Goal: Entertainment & Leisure: Consume media (video, audio)

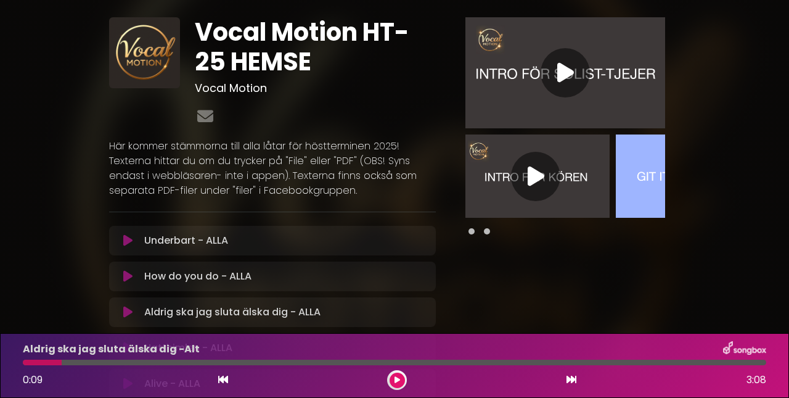
scroll to position [0, 4]
click at [536, 175] on icon at bounding box center [535, 176] width 17 height 22
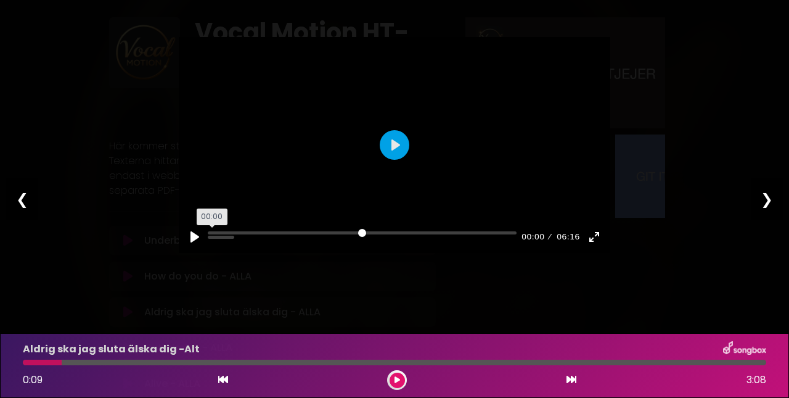
drag, startPoint x: 224, startPoint y: 258, endPoint x: 197, endPoint y: 258, distance: 27.7
click at [197, 253] on div "Pause Play % buffered 00:00 00:00 06:16 Exit fullscreen Enter fullscreen" at bounding box center [395, 228] width 432 height 47
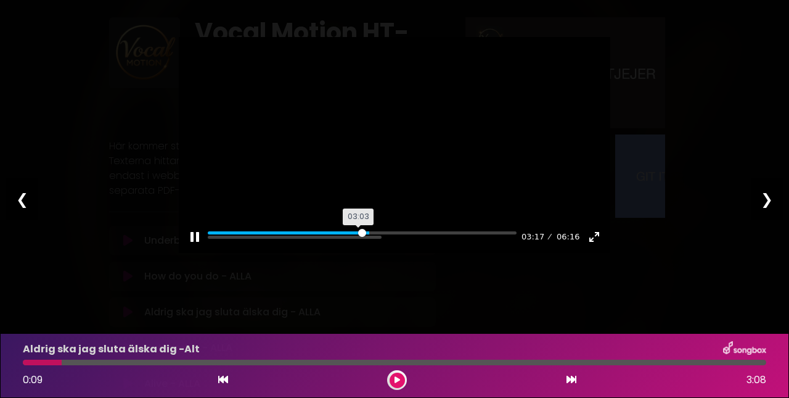
click at [359, 243] on input "Seek" at bounding box center [362, 237] width 309 height 12
click at [391, 243] on input "Seek" at bounding box center [362, 237] width 309 height 12
type input "***"
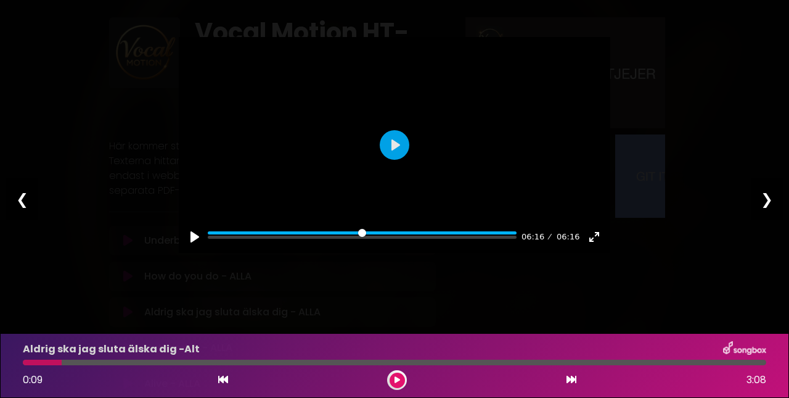
click at [23, 203] on div "❮" at bounding box center [22, 199] width 32 height 42
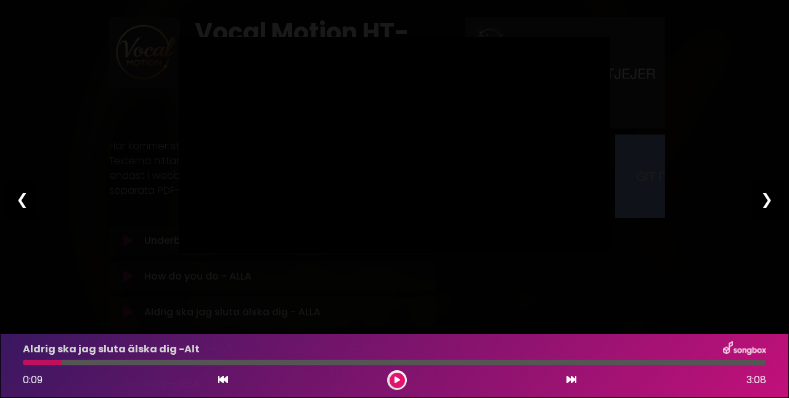
type input "****"
click at [23, 203] on div "❮" at bounding box center [22, 199] width 32 height 42
type input "****"
click at [22, 200] on div "❮" at bounding box center [22, 199] width 32 height 42
type input "****"
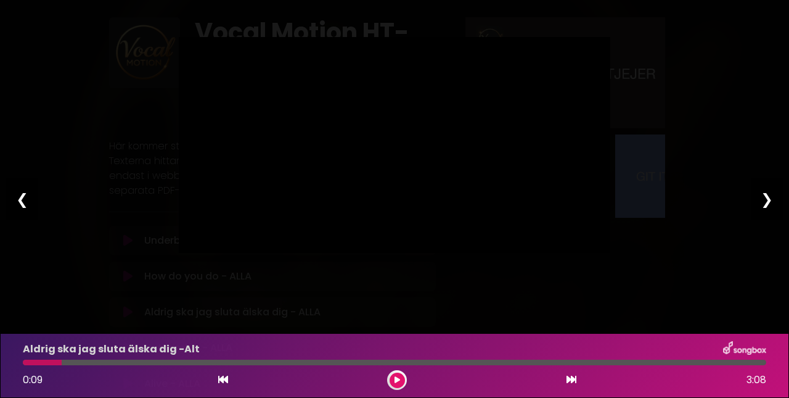
click at [22, 200] on div "❮" at bounding box center [22, 199] width 32 height 42
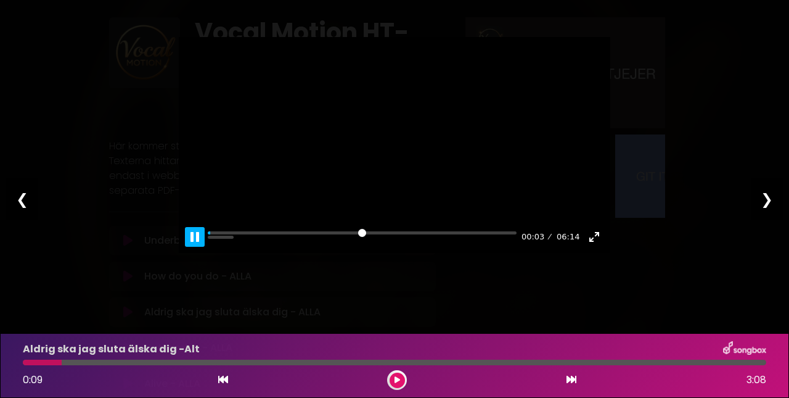
click at [194, 247] on button "Pause Play" at bounding box center [195, 237] width 20 height 20
type input "****"
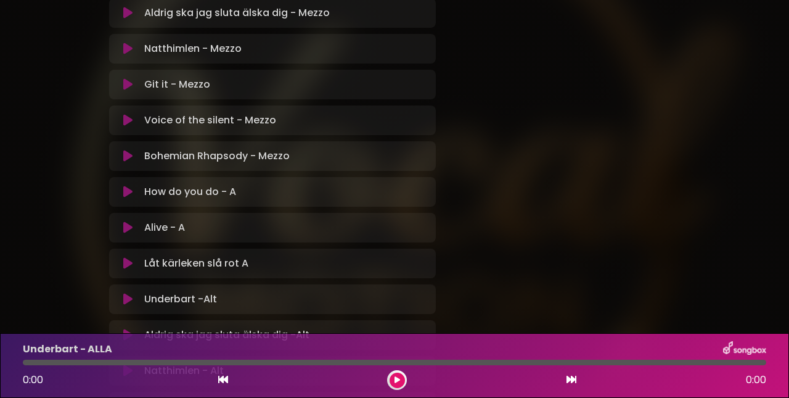
scroll to position [935, 0]
click at [129, 228] on icon at bounding box center [127, 226] width 9 height 12
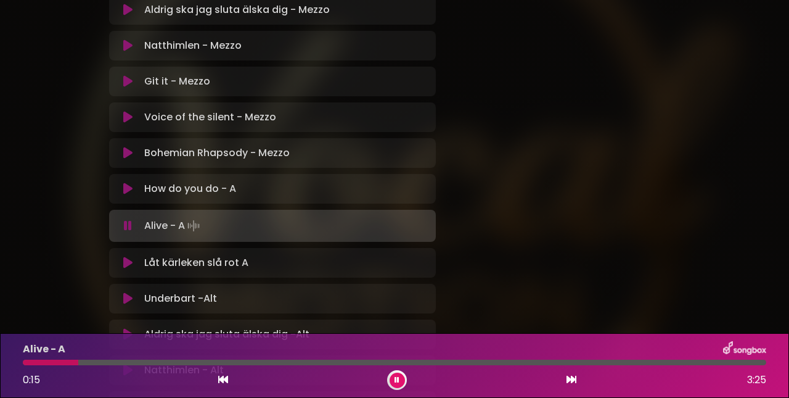
click at [78, 361] on div at bounding box center [395, 363] width 744 height 6
click at [294, 363] on div at bounding box center [163, 363] width 281 height 6
click at [291, 363] on div at bounding box center [161, 363] width 277 height 6
click at [282, 362] on div at bounding box center [157, 363] width 269 height 6
click at [275, 360] on div at bounding box center [170, 363] width 294 height 6
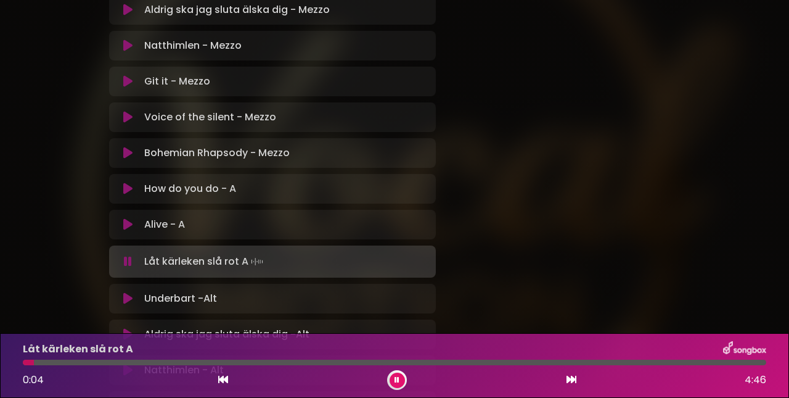
click at [400, 381] on button at bounding box center [397, 379] width 15 height 15
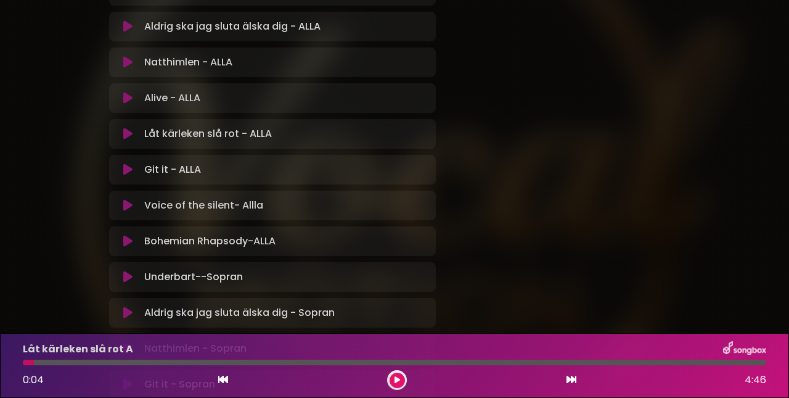
scroll to position [310, 0]
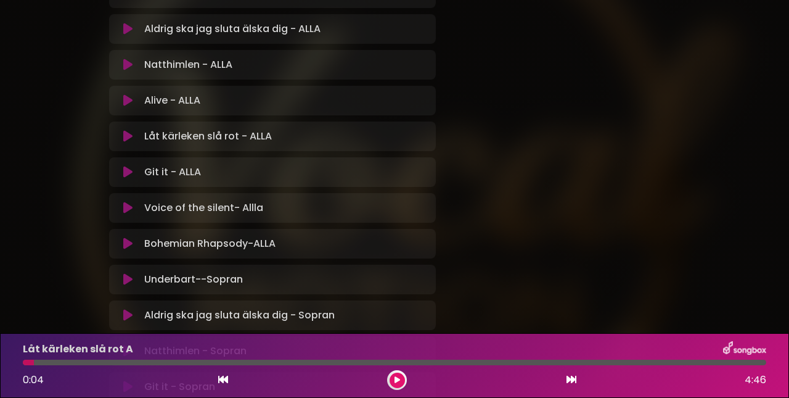
click at [128, 102] on icon at bounding box center [127, 100] width 9 height 12
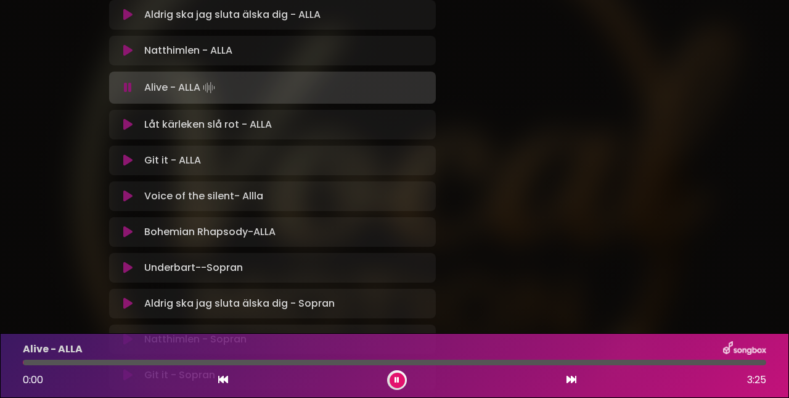
scroll to position [326, 0]
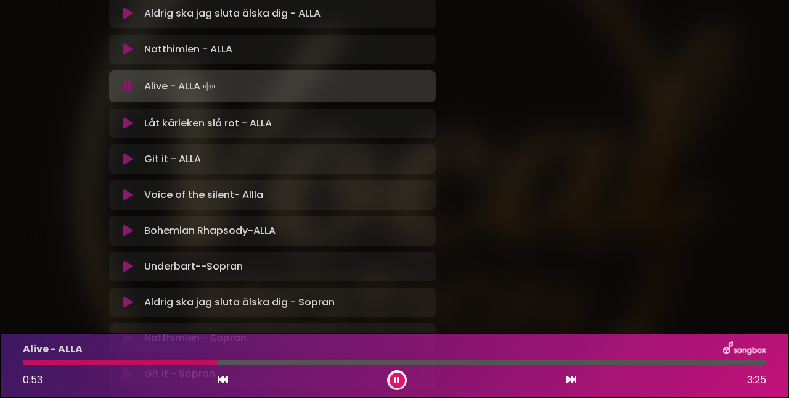
click at [200, 362] on div at bounding box center [120, 363] width 195 height 6
click at [190, 362] on div at bounding box center [115, 363] width 184 height 6
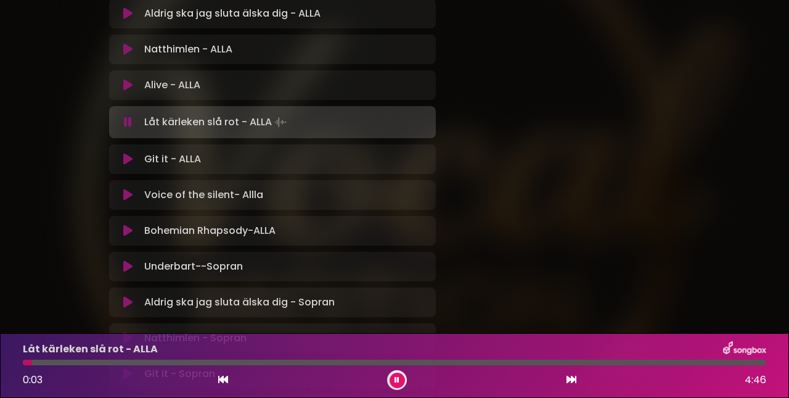
click at [395, 380] on icon at bounding box center [397, 379] width 9 height 7
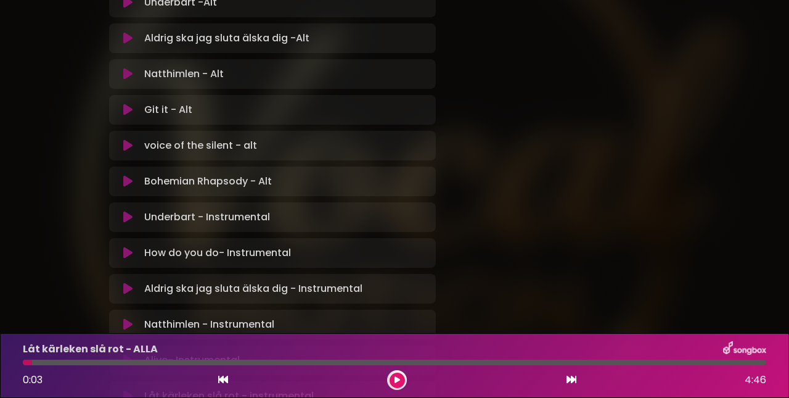
scroll to position [1232, 0]
click at [127, 181] on icon at bounding box center [127, 180] width 9 height 12
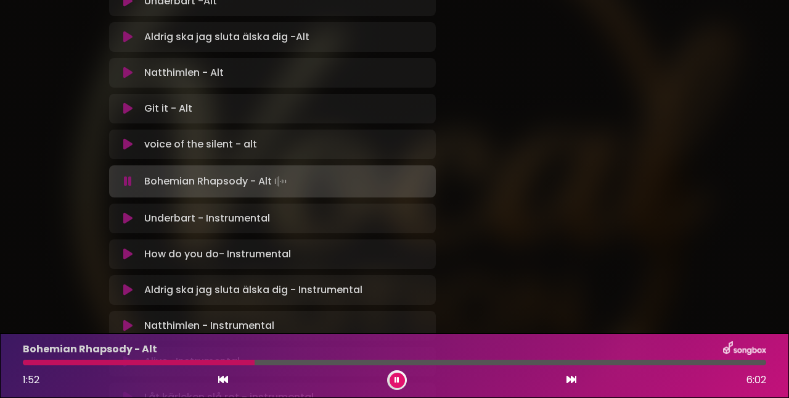
click at [229, 364] on div at bounding box center [139, 363] width 232 height 6
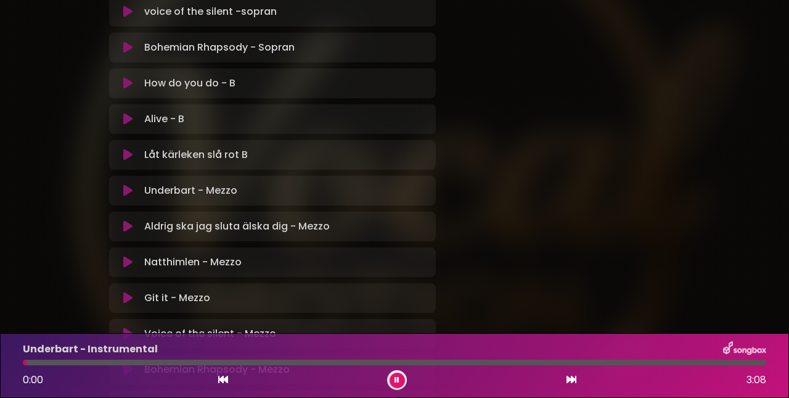
scroll to position [718, 0]
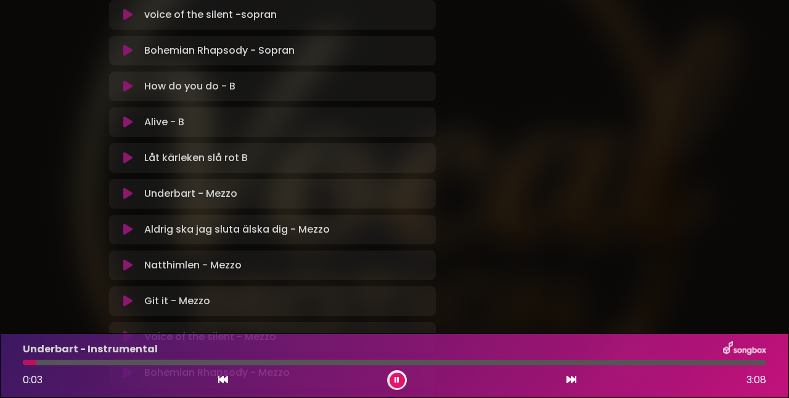
click at [392, 379] on button at bounding box center [397, 379] width 15 height 15
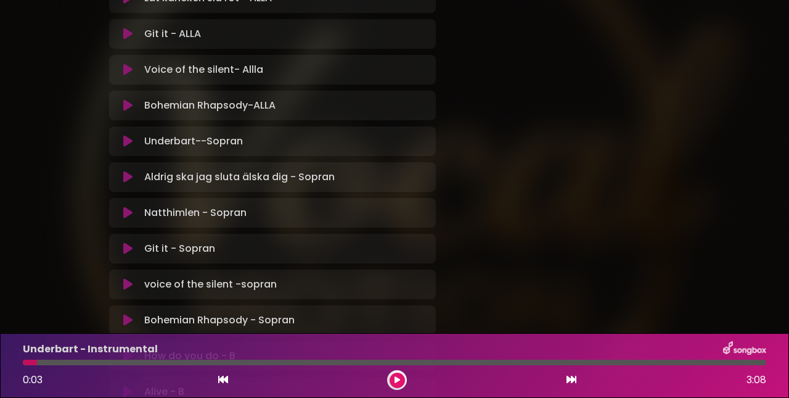
scroll to position [446, 0]
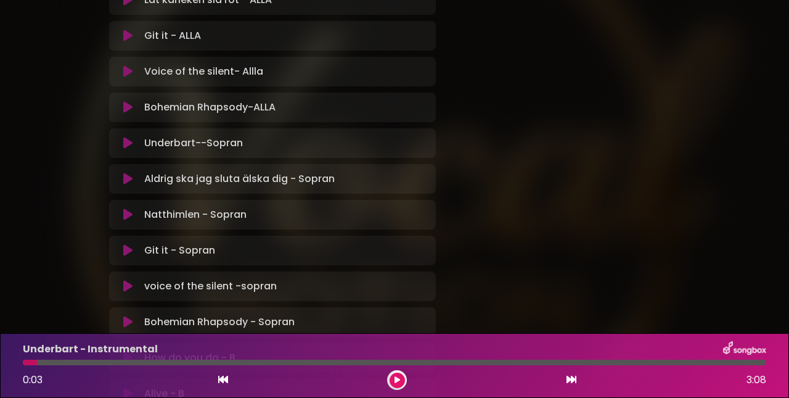
click at [129, 107] on icon at bounding box center [127, 107] width 9 height 12
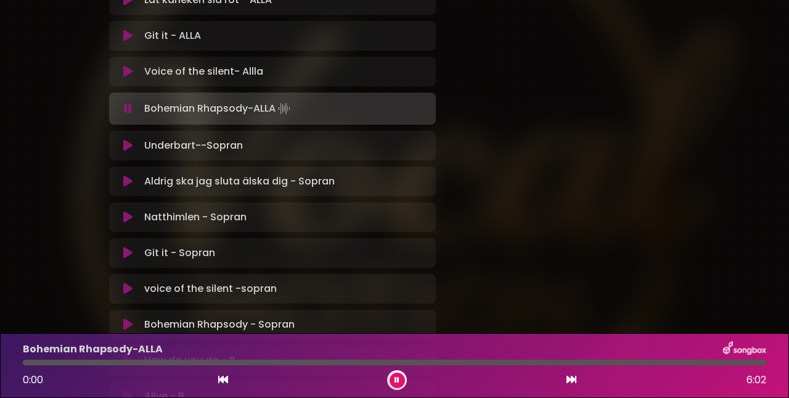
scroll to position [449, 0]
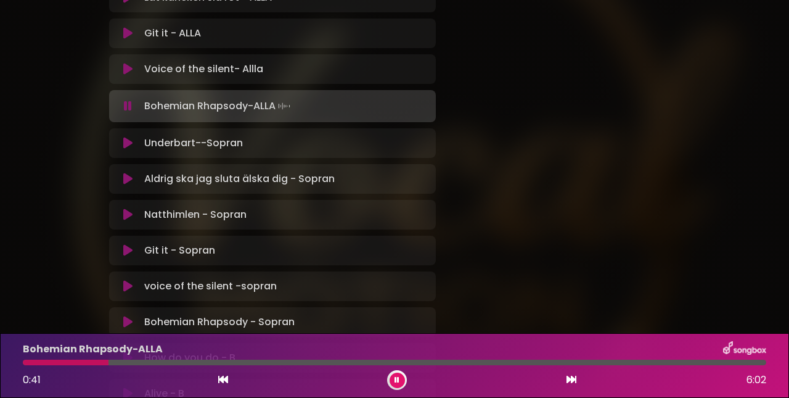
click at [54, 362] on div at bounding box center [66, 363] width 86 height 6
click at [44, 364] on div at bounding box center [395, 363] width 744 height 6
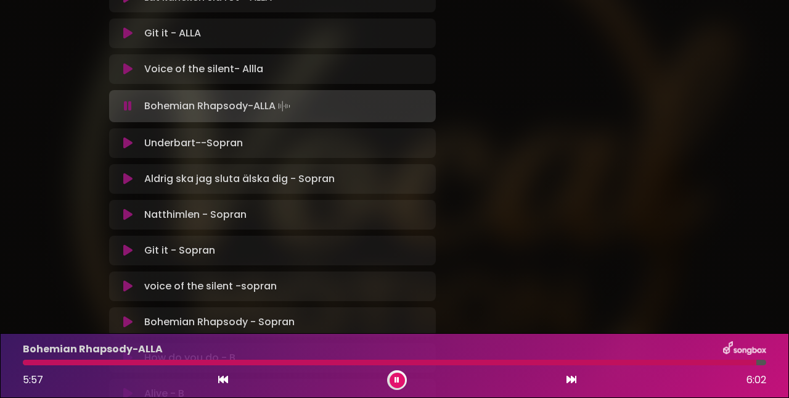
click at [400, 380] on button at bounding box center [397, 379] width 15 height 15
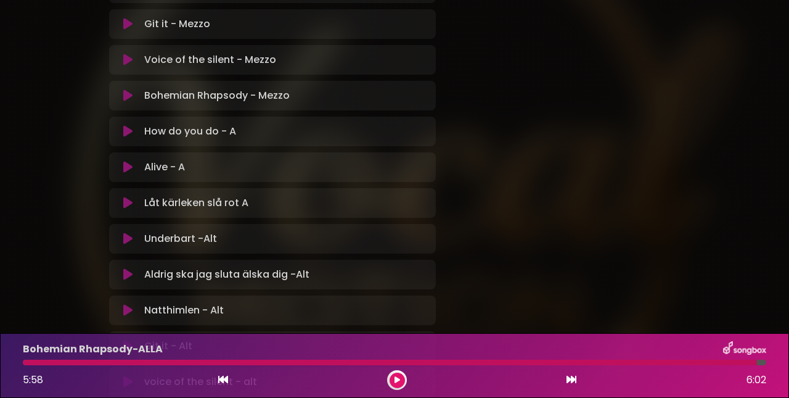
scroll to position [1002, 0]
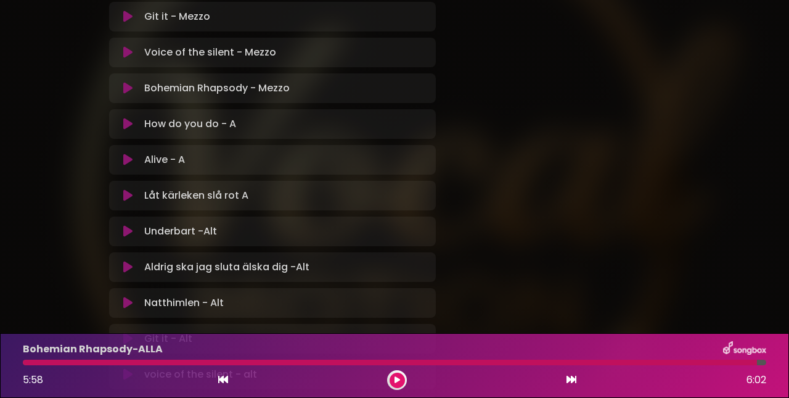
click at [127, 265] on icon at bounding box center [127, 267] width 9 height 12
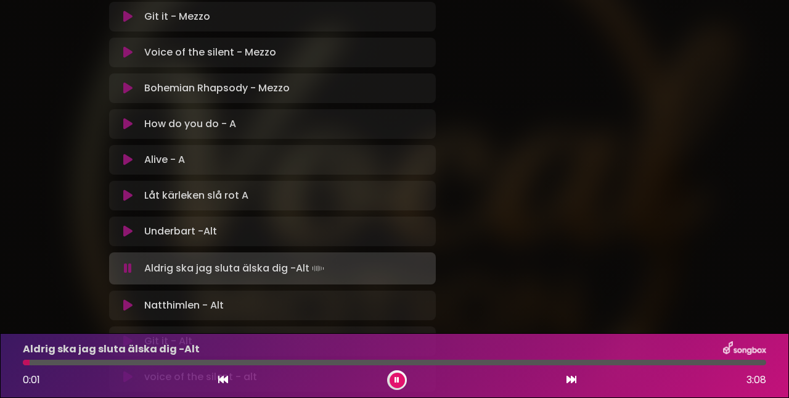
click at [398, 377] on icon at bounding box center [397, 380] width 6 height 8
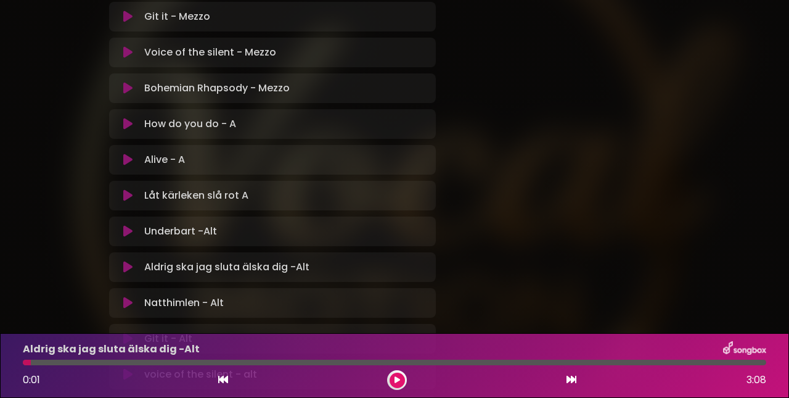
click at [396, 379] on icon at bounding box center [397, 380] width 6 height 8
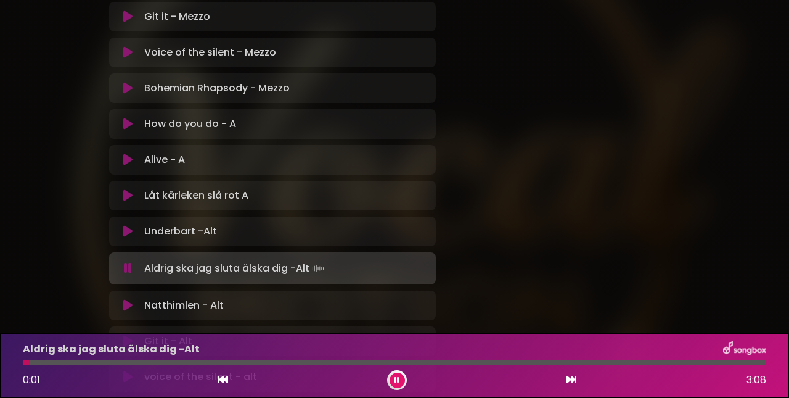
click at [30, 364] on div at bounding box center [395, 363] width 744 height 6
click at [54, 364] on div at bounding box center [395, 363] width 744 height 6
click at [51, 363] on div at bounding box center [42, 363] width 38 height 6
click at [46, 362] on div at bounding box center [40, 363] width 35 height 6
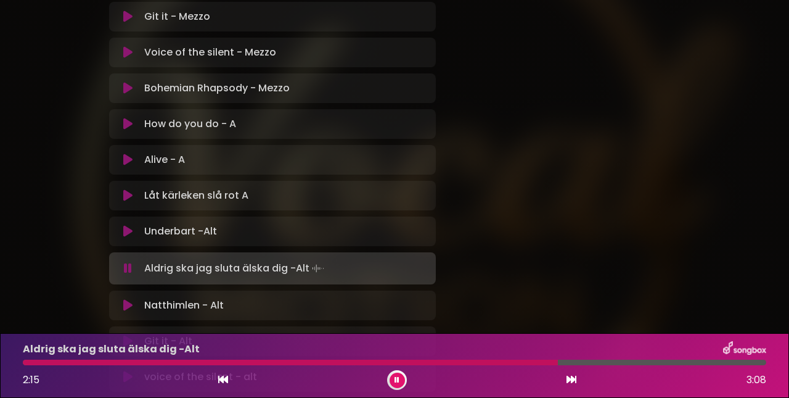
click at [520, 360] on div at bounding box center [290, 363] width 535 height 6
click at [509, 361] on div at bounding box center [274, 363] width 502 height 6
click at [490, 361] on div at bounding box center [275, 363] width 505 height 6
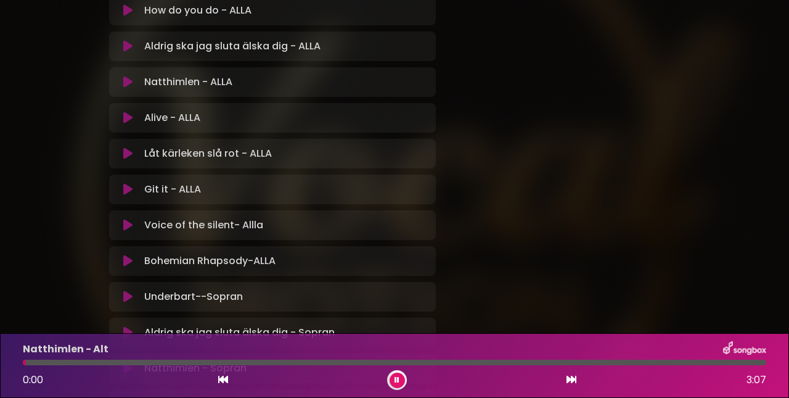
scroll to position [270, 0]
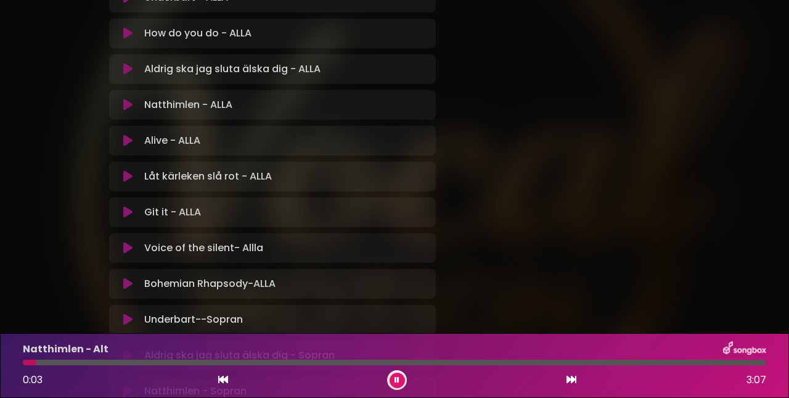
click at [399, 379] on icon at bounding box center [397, 379] width 9 height 7
click at [127, 66] on icon at bounding box center [127, 69] width 9 height 12
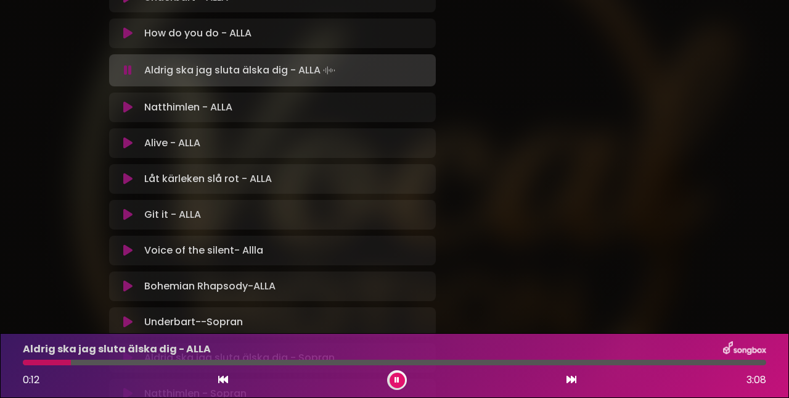
click at [47, 361] on div at bounding box center [395, 363] width 744 height 6
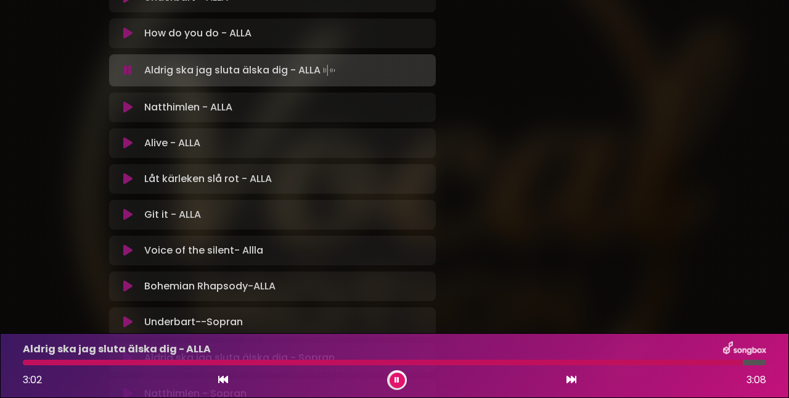
click at [401, 379] on button at bounding box center [397, 379] width 15 height 15
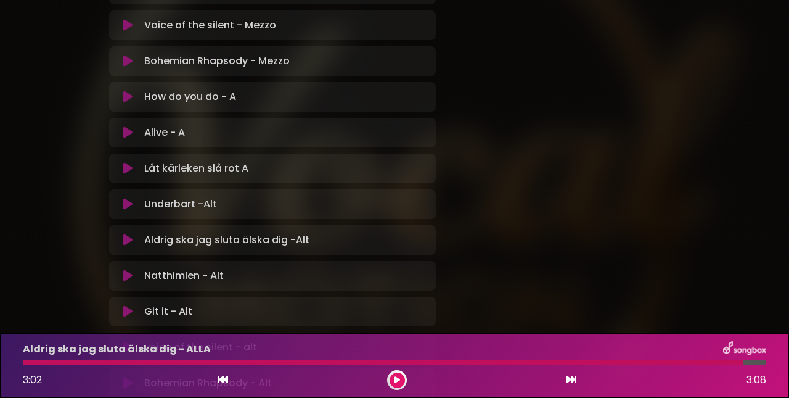
scroll to position [1045, 0]
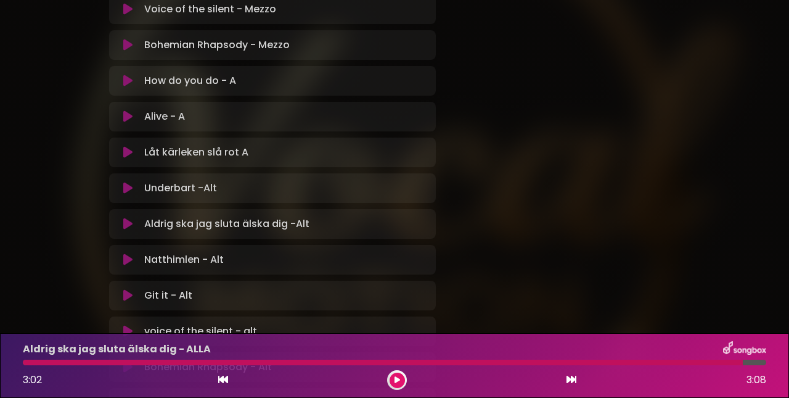
click at [128, 261] on icon at bounding box center [127, 259] width 9 height 12
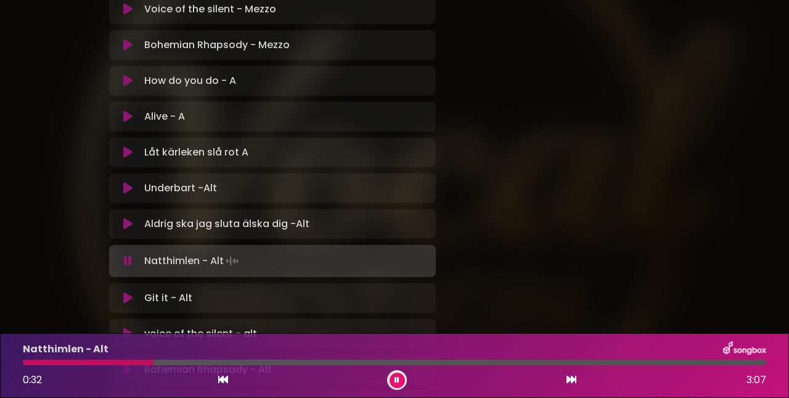
click at [323, 327] on div "voice of the silent - alt Loading Track..." at bounding box center [283, 333] width 289 height 15
click at [139, 361] on div at bounding box center [92, 363] width 138 height 6
click at [123, 363] on div at bounding box center [86, 363] width 126 height 6
click at [114, 363] on div at bounding box center [80, 363] width 115 height 6
click at [402, 378] on button at bounding box center [397, 379] width 15 height 15
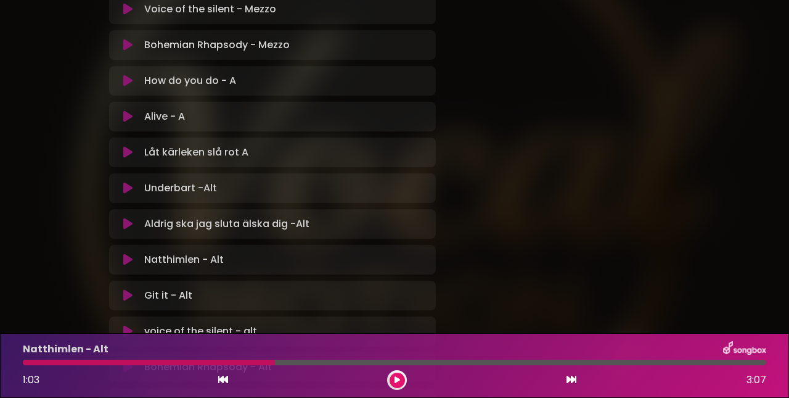
click at [206, 363] on div at bounding box center [149, 363] width 252 height 6
click at [397, 382] on icon at bounding box center [397, 380] width 6 height 8
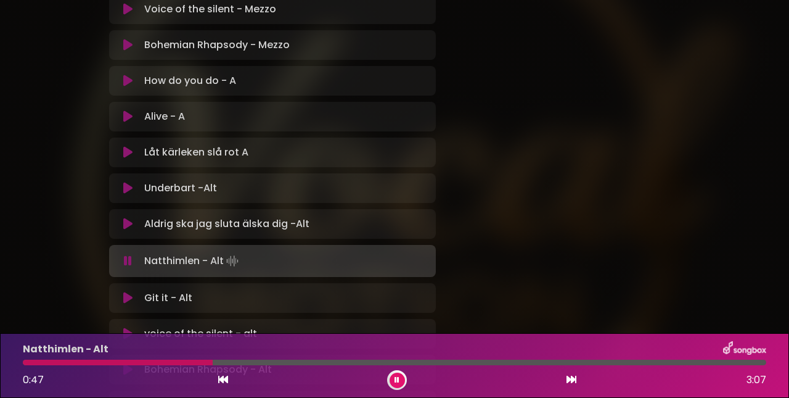
click at [187, 361] on div at bounding box center [118, 363] width 190 height 6
click at [158, 361] on div at bounding box center [113, 363] width 181 height 6
click at [147, 360] on div at bounding box center [105, 363] width 164 height 6
click at [126, 364] on div at bounding box center [395, 363] width 744 height 6
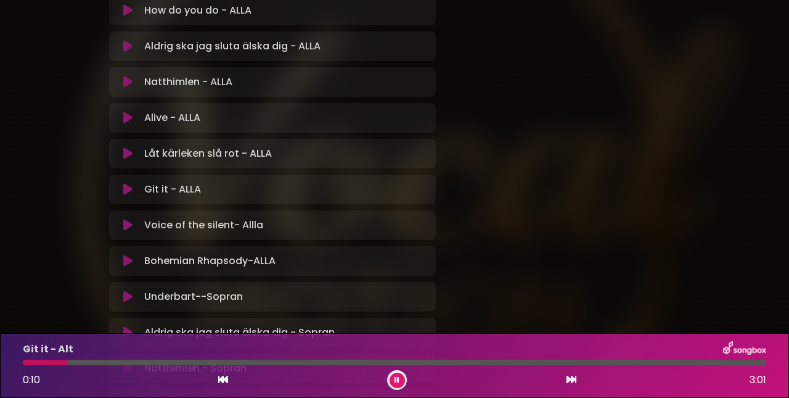
scroll to position [297, 0]
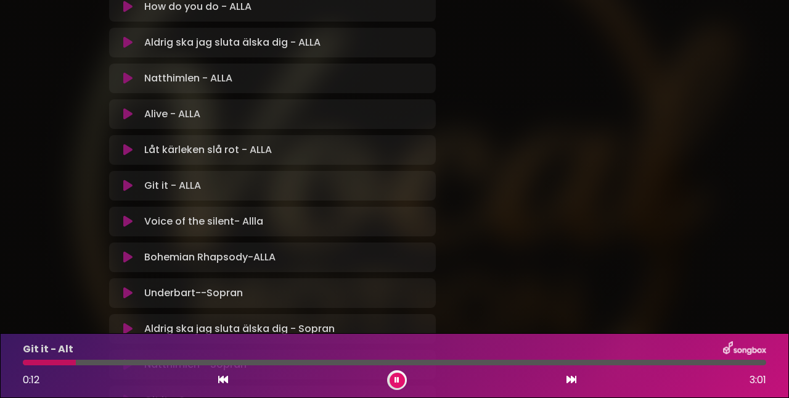
click at [128, 77] on icon at bounding box center [127, 78] width 9 height 12
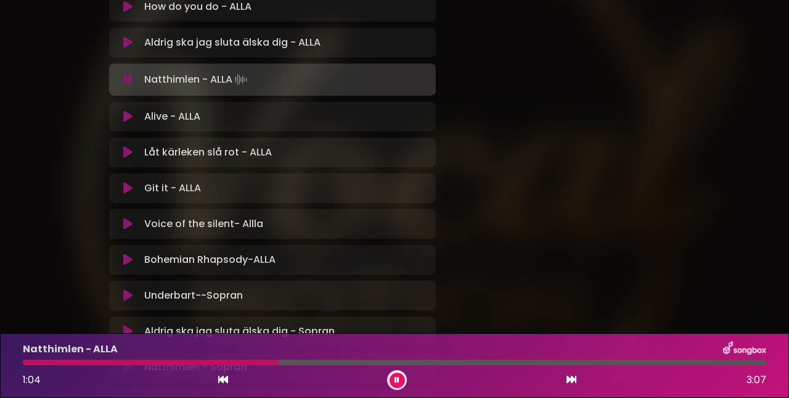
click at [223, 363] on div at bounding box center [151, 363] width 256 height 6
click at [219, 363] on div at bounding box center [130, 363] width 215 height 6
click at [270, 361] on div at bounding box center [162, 363] width 279 height 6
click at [398, 382] on icon at bounding box center [397, 380] width 6 height 8
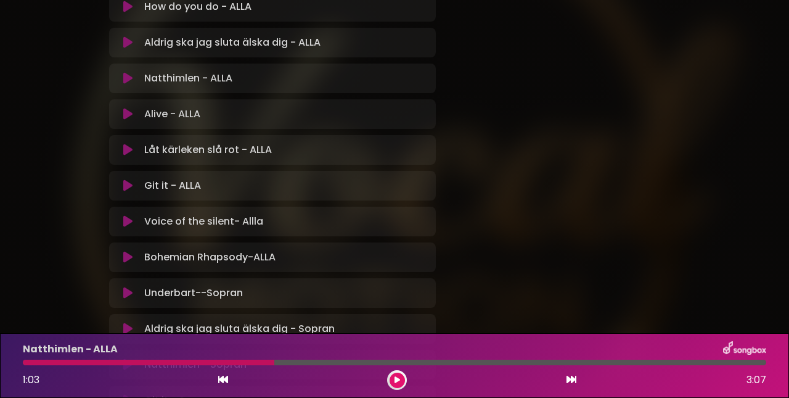
click at [398, 382] on icon at bounding box center [396, 380] width 7 height 9
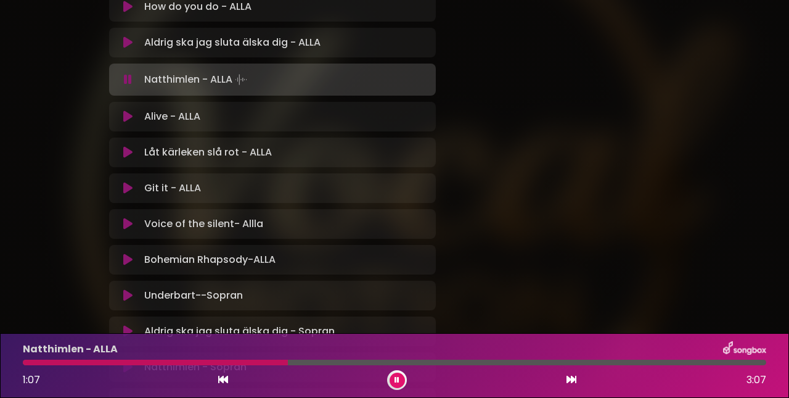
click at [398, 382] on icon at bounding box center [397, 380] width 9 height 9
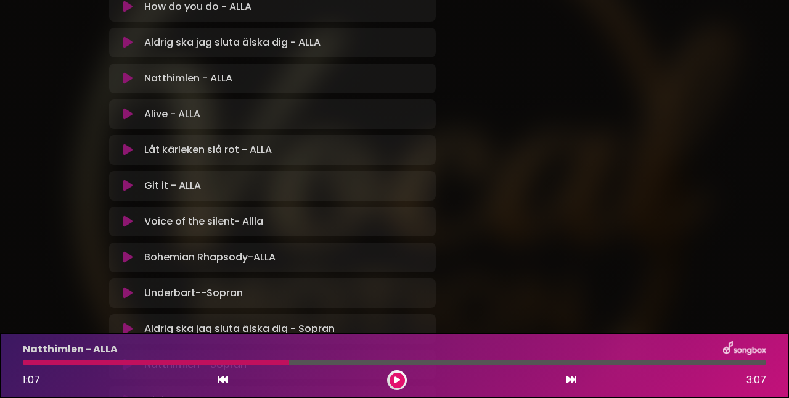
click at [398, 382] on icon at bounding box center [397, 380] width 7 height 8
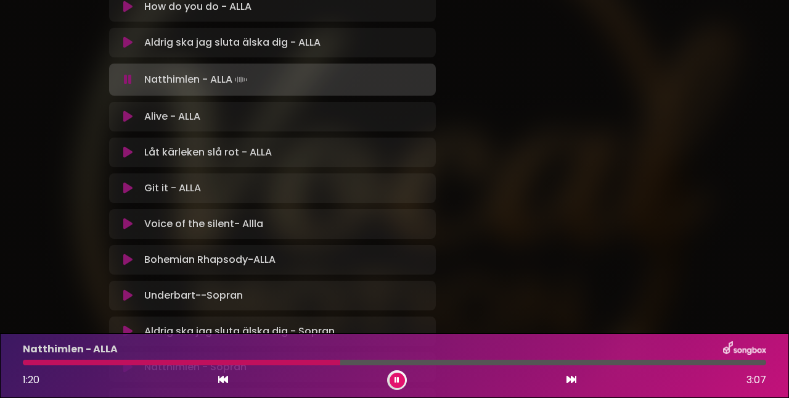
click at [246, 363] on div at bounding box center [182, 363] width 318 height 6
click at [218, 363] on div at bounding box center [143, 363] width 240 height 6
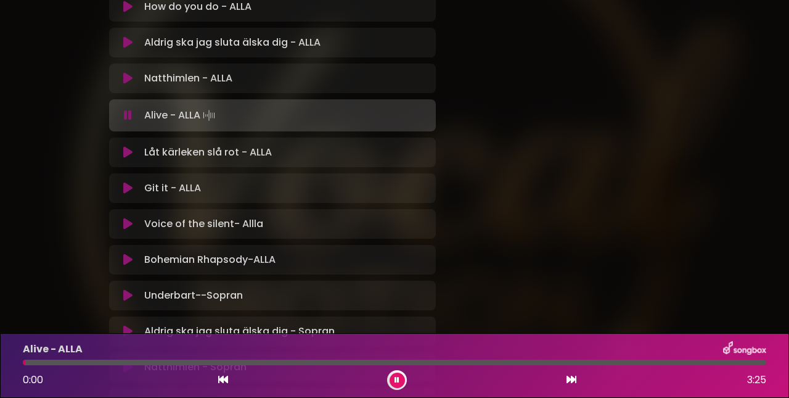
click at [395, 380] on icon at bounding box center [397, 380] width 6 height 8
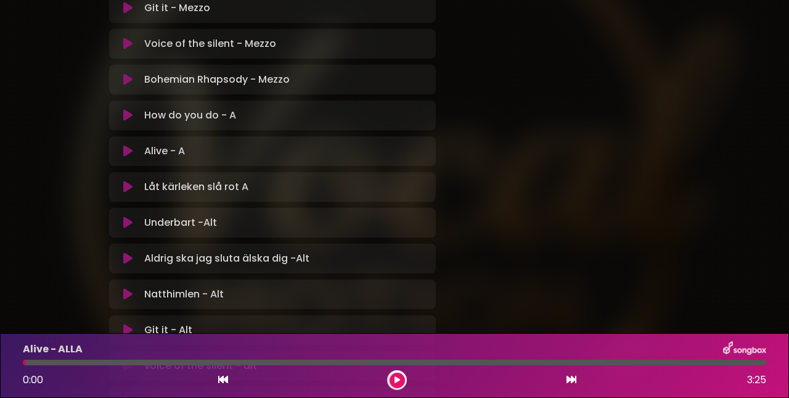
scroll to position [1020, 0]
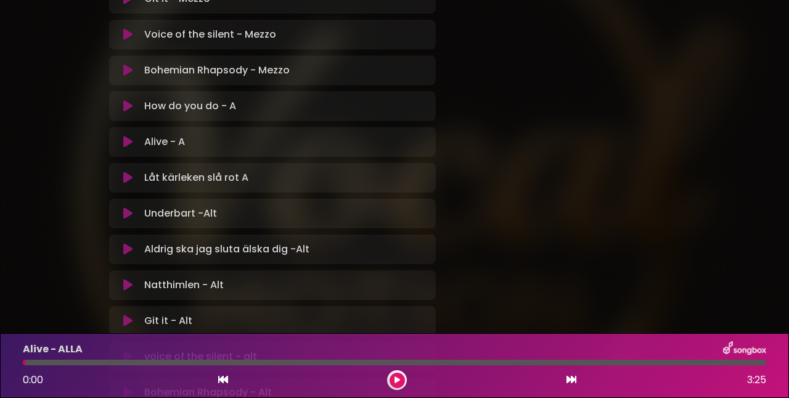
click at [125, 180] on icon at bounding box center [127, 177] width 9 height 12
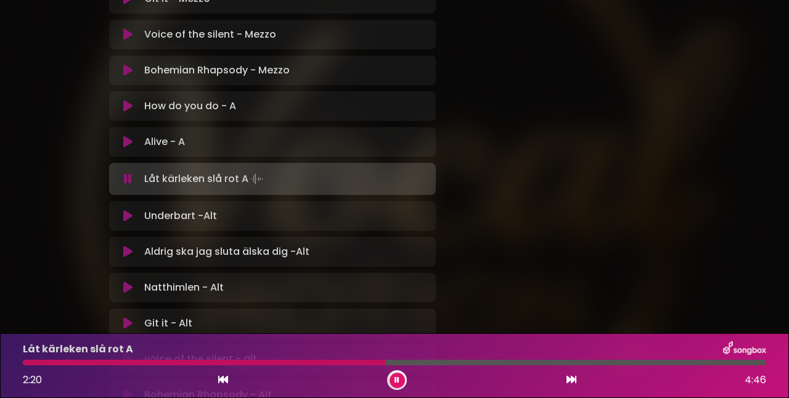
click at [355, 362] on div at bounding box center [204, 363] width 363 height 6
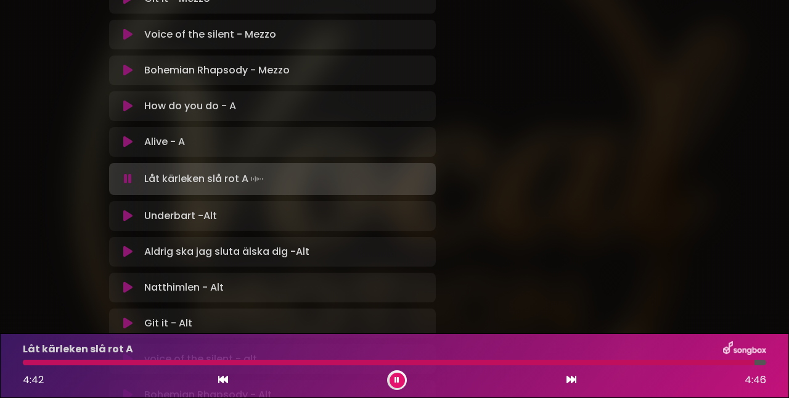
click at [397, 380] on icon at bounding box center [397, 380] width 6 height 8
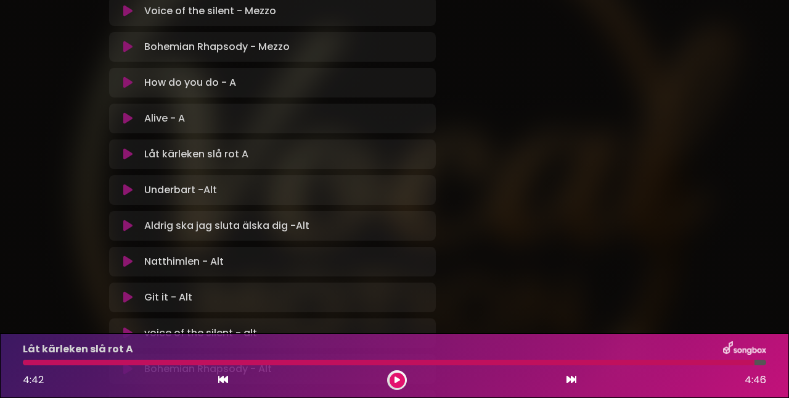
scroll to position [1046, 0]
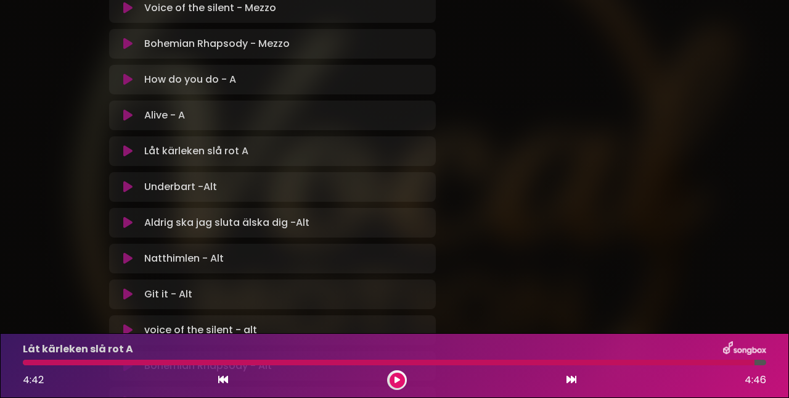
click at [128, 190] on icon at bounding box center [127, 187] width 9 height 12
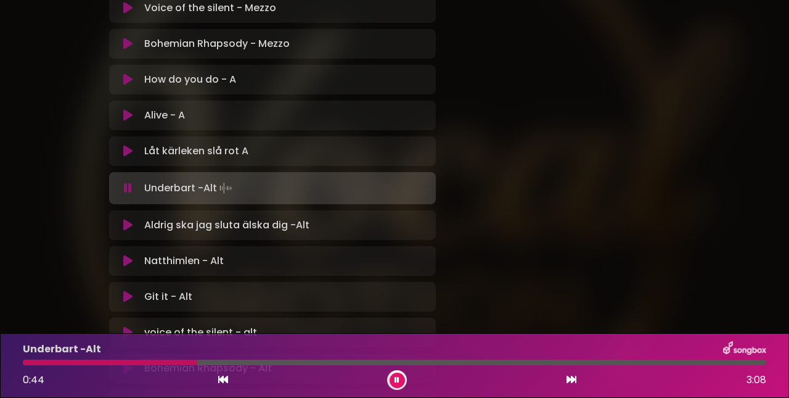
click at [100, 360] on div at bounding box center [110, 363] width 175 height 6
click at [101, 361] on div at bounding box center [73, 363] width 100 height 6
click at [185, 361] on div at bounding box center [139, 363] width 232 height 6
click at [185, 361] on div at bounding box center [124, 363] width 202 height 6
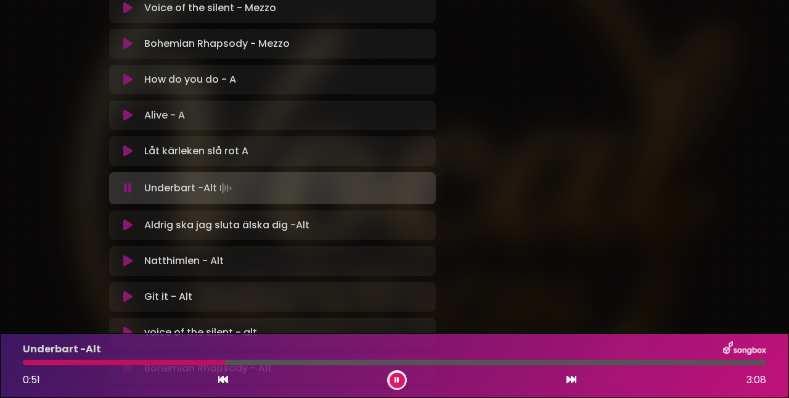
scroll to position [0, 0]
click at [185, 361] on div at bounding box center [124, 363] width 202 height 6
click at [214, 363] on div at bounding box center [145, 363] width 245 height 6
click at [223, 364] on div at bounding box center [144, 363] width 243 height 6
click at [319, 365] on div "Underbart -Alt 1:41 3:08" at bounding box center [394, 365] width 758 height 49
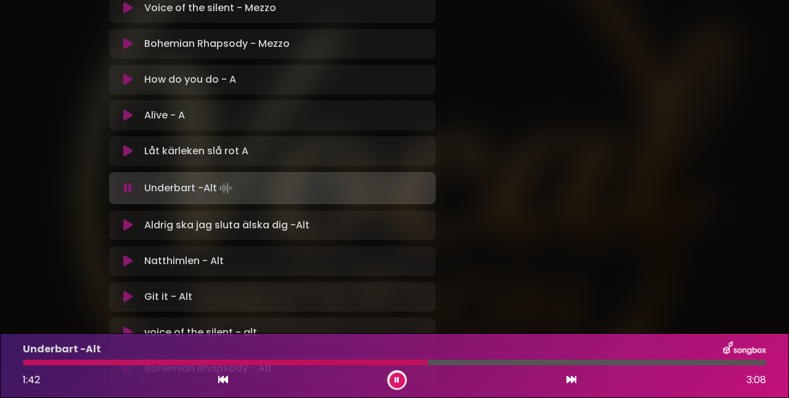
click at [321, 363] on div at bounding box center [225, 363] width 405 height 6
click at [377, 366] on div "Underbart -Alt 1:43 3:08" at bounding box center [394, 365] width 758 height 49
click at [376, 363] on div at bounding box center [395, 363] width 744 height 6
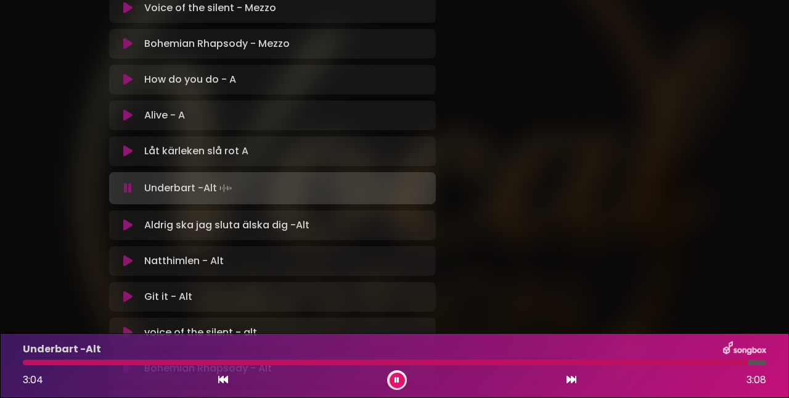
click at [553, 363] on div at bounding box center [386, 363] width 726 height 6
click at [697, 364] on div at bounding box center [380, 363] width 715 height 6
click at [677, 363] on div at bounding box center [372, 363] width 699 height 6
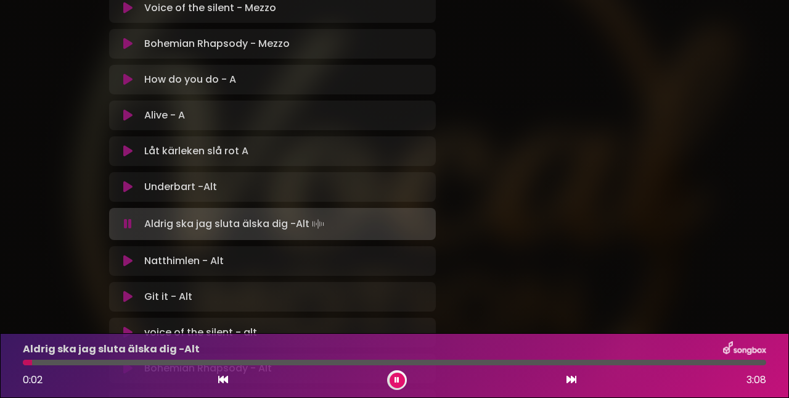
click at [398, 377] on icon at bounding box center [396, 380] width 7 height 9
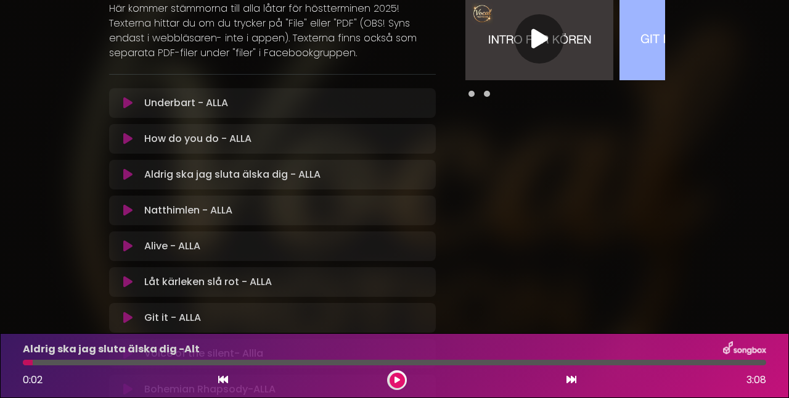
scroll to position [162, 0]
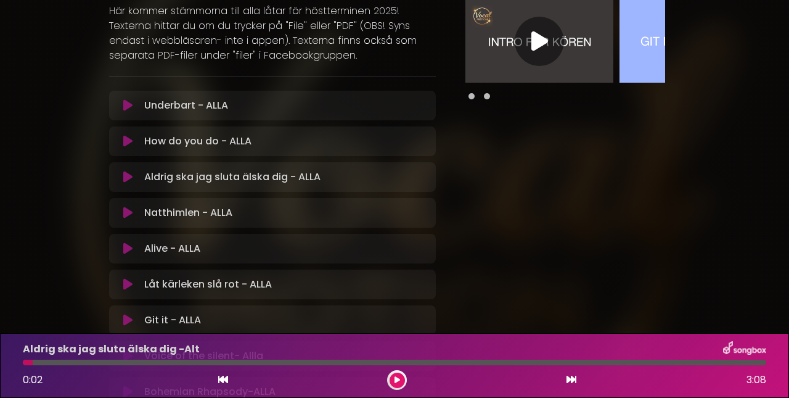
click at [129, 105] on icon at bounding box center [127, 105] width 9 height 12
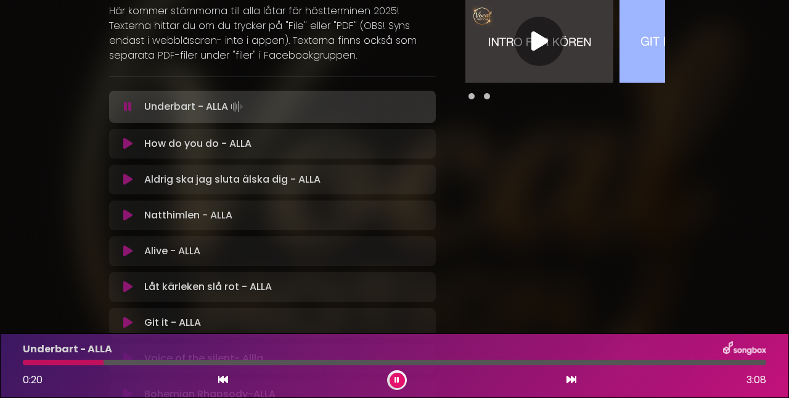
click at [400, 379] on button at bounding box center [397, 379] width 15 height 15
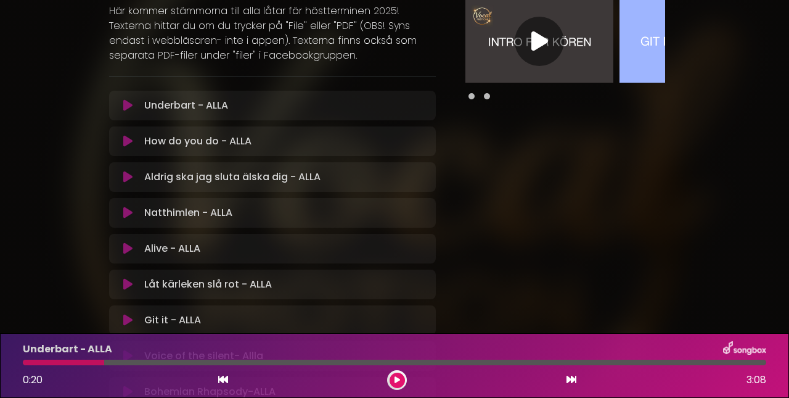
click at [81, 361] on div at bounding box center [63, 363] width 81 height 6
click at [84, 364] on div at bounding box center [63, 363] width 81 height 6
click at [86, 362] on div at bounding box center [63, 363] width 81 height 6
click at [393, 381] on button at bounding box center [397, 379] width 15 height 15
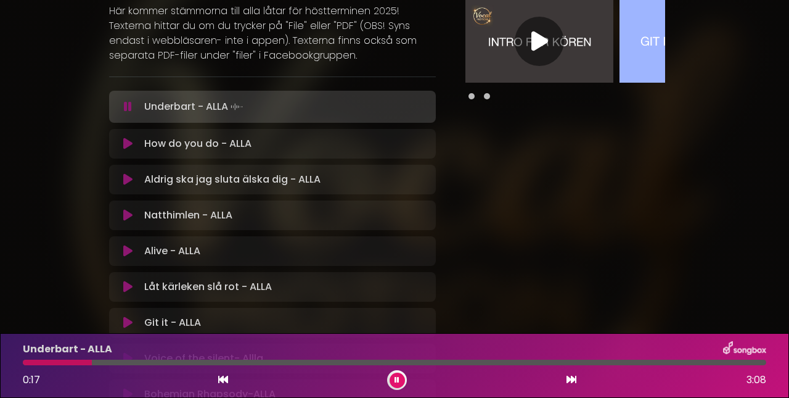
click at [78, 362] on div at bounding box center [57, 363] width 69 height 6
click at [64, 361] on div at bounding box center [52, 363] width 59 height 6
click at [149, 363] on div at bounding box center [103, 363] width 161 height 6
click at [149, 363] on div at bounding box center [103, 363] width 160 height 6
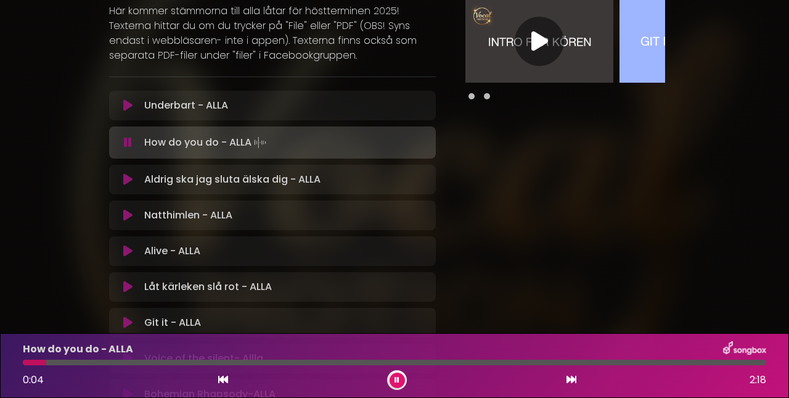
click at [399, 382] on icon at bounding box center [397, 380] width 6 height 8
